Goal: Task Accomplishment & Management: Manage account settings

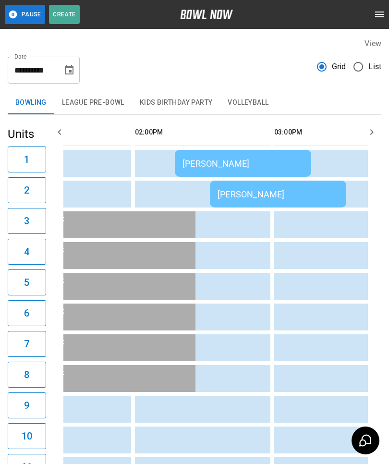
click at [204, 392] on td "sticky table" at bounding box center [190, 378] width 31 height 27
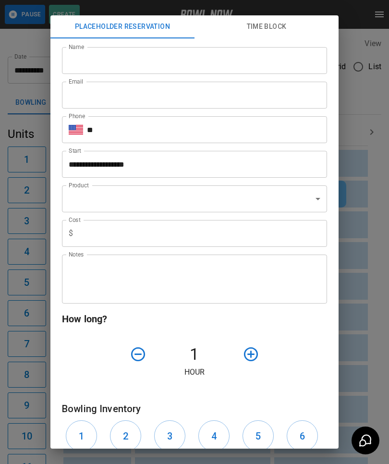
click at [357, 205] on div "**********" at bounding box center [194, 232] width 389 height 464
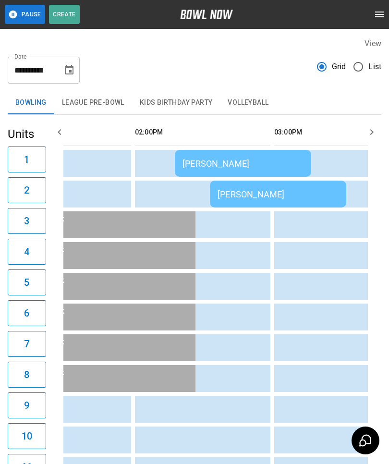
click at [258, 299] on td "sticky table" at bounding box center [260, 286] width 31 height 27
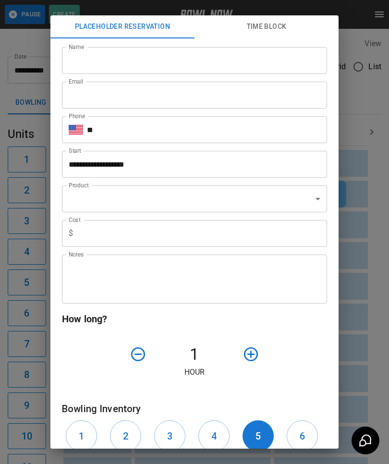
click at [312, 304] on div "Notes" at bounding box center [194, 279] width 265 height 49
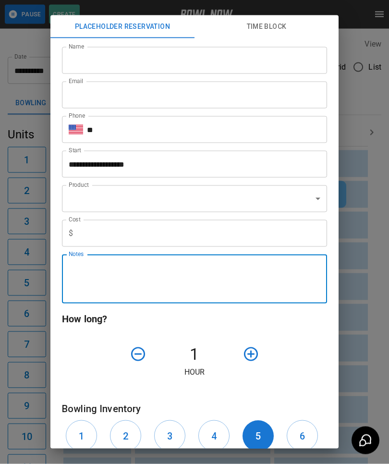
click at [367, 210] on div "**********" at bounding box center [194, 232] width 389 height 464
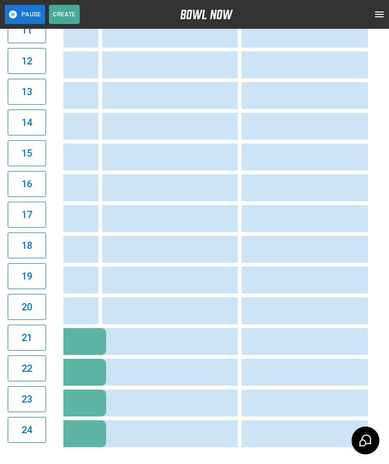
click at [222, 464] on div "**********" at bounding box center [194, 37] width 389 height 948
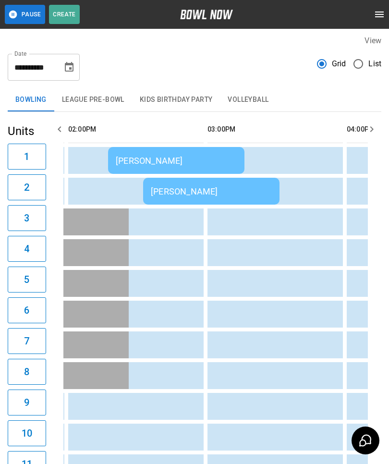
click at [206, 159] on div "[PERSON_NAME]" at bounding box center [176, 161] width 121 height 10
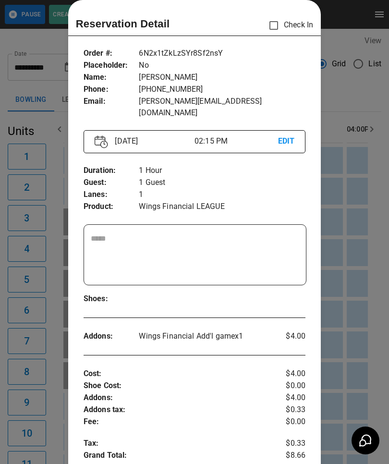
click at [347, 305] on div at bounding box center [194, 232] width 389 height 464
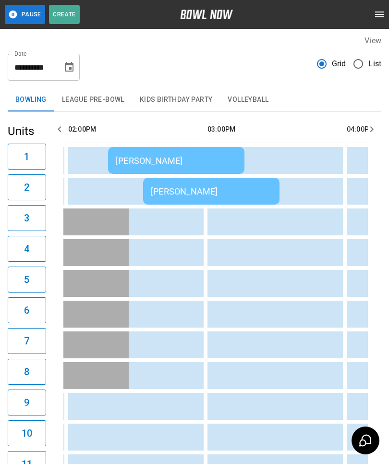
click at [247, 197] on div "[PERSON_NAME]" at bounding box center [211, 192] width 121 height 10
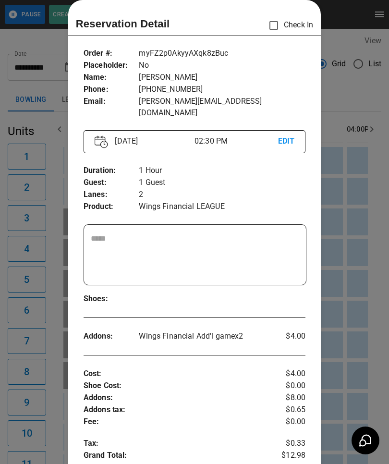
click at [361, 210] on div at bounding box center [194, 232] width 389 height 464
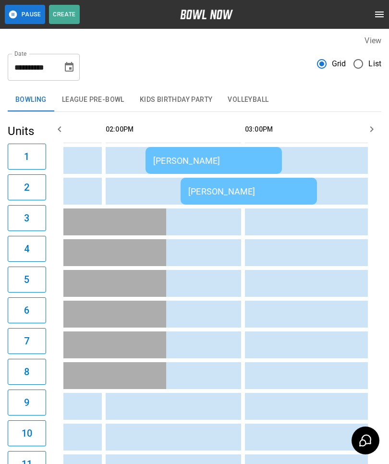
scroll to position [0, 646]
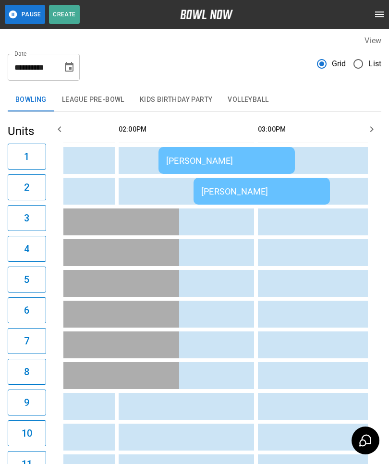
click at [240, 158] on div "[PERSON_NAME]" at bounding box center [226, 161] width 121 height 10
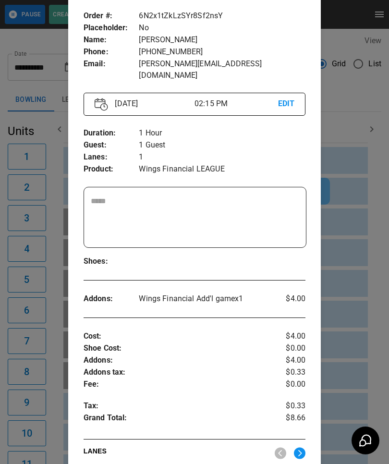
scroll to position [52, 0]
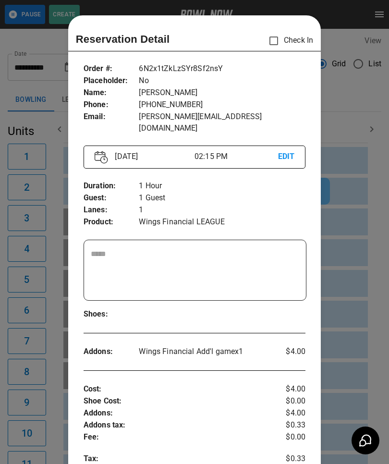
click at [47, 380] on div at bounding box center [194, 232] width 389 height 464
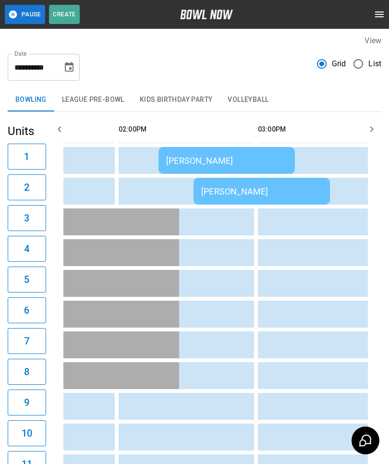
click at [261, 186] on td "[PERSON_NAME]" at bounding box center [262, 191] width 137 height 27
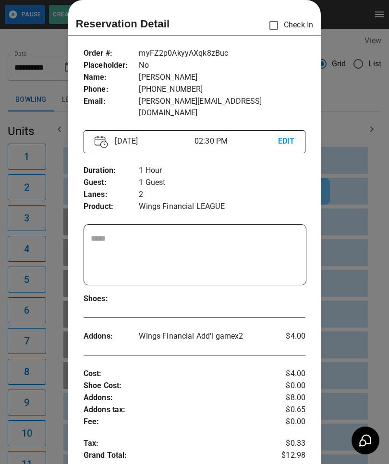
click at [35, 38] on div at bounding box center [194, 232] width 389 height 464
